Goal: Information Seeking & Learning: Check status

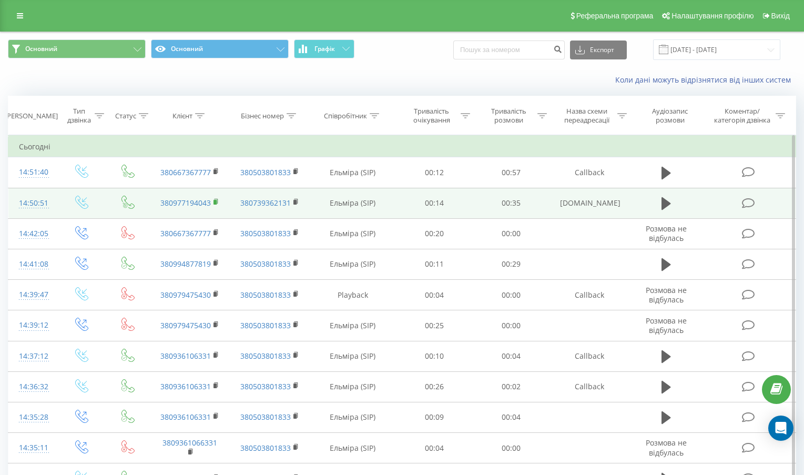
click at [214, 204] on rect at bounding box center [215, 202] width 3 height 5
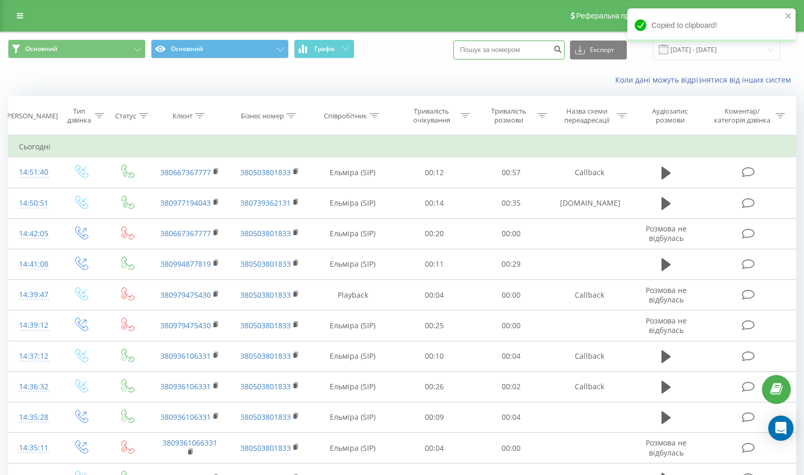
paste input "380977194043"
type input "380977194043"
click at [562, 50] on icon "submit" at bounding box center [557, 48] width 9 height 6
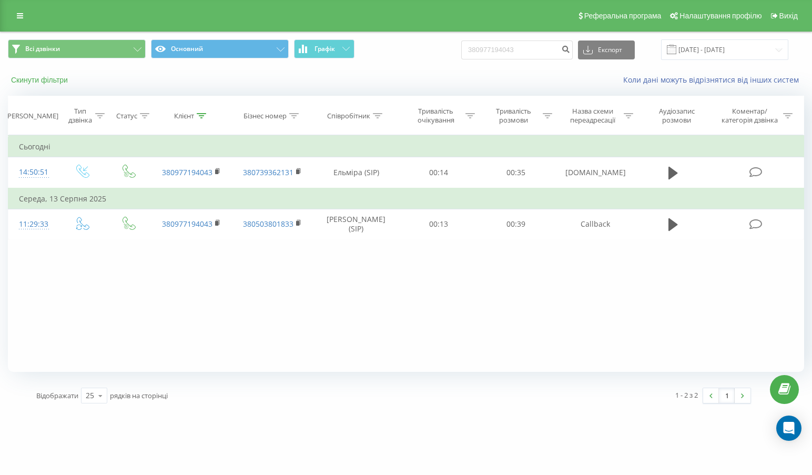
click at [24, 78] on button "Скинути фільтри" at bounding box center [40, 79] width 65 height 9
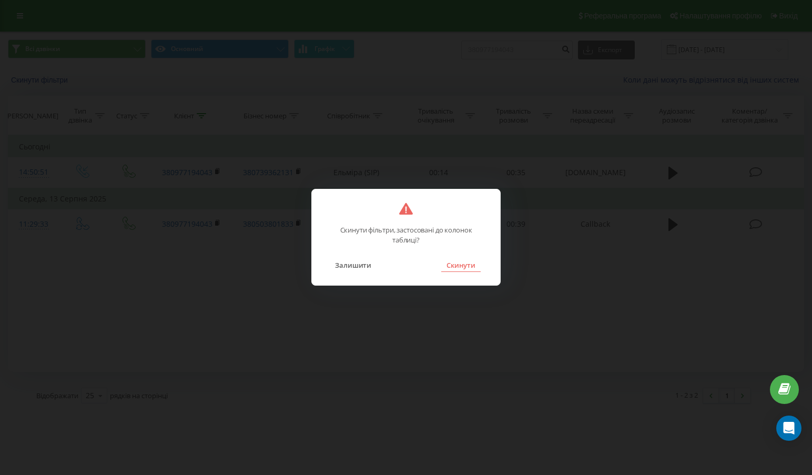
click at [445, 263] on button "Скинути" at bounding box center [460, 265] width 39 height 14
